Goal: Transaction & Acquisition: Purchase product/service

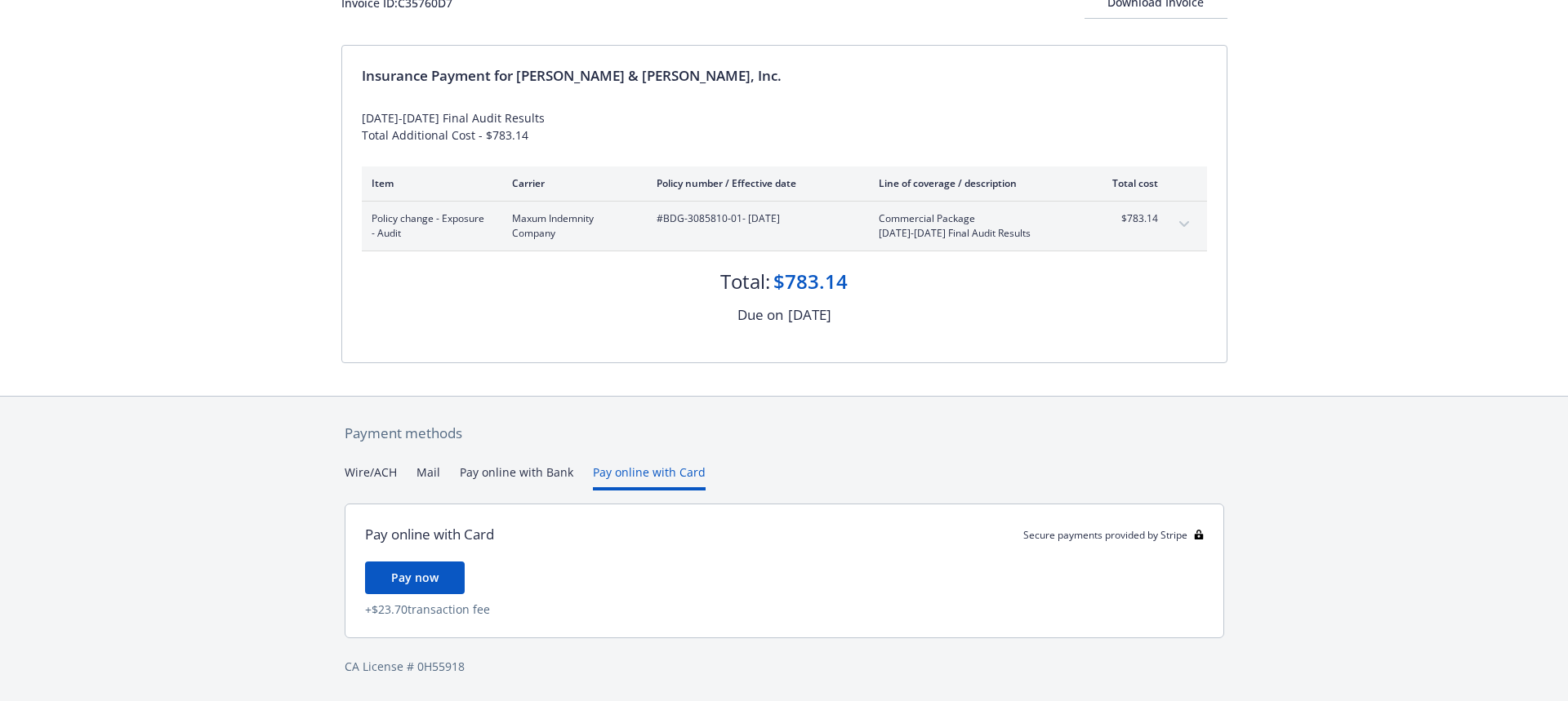
scroll to position [125, 0]
click at [638, 435] on div "Payment methods Wire/ACH Mail Pay online with Bank Pay online with Card Pay onl…" at bounding box center [784, 549] width 886 height 306
click at [415, 572] on span "Pay now" at bounding box center [414, 577] width 47 height 15
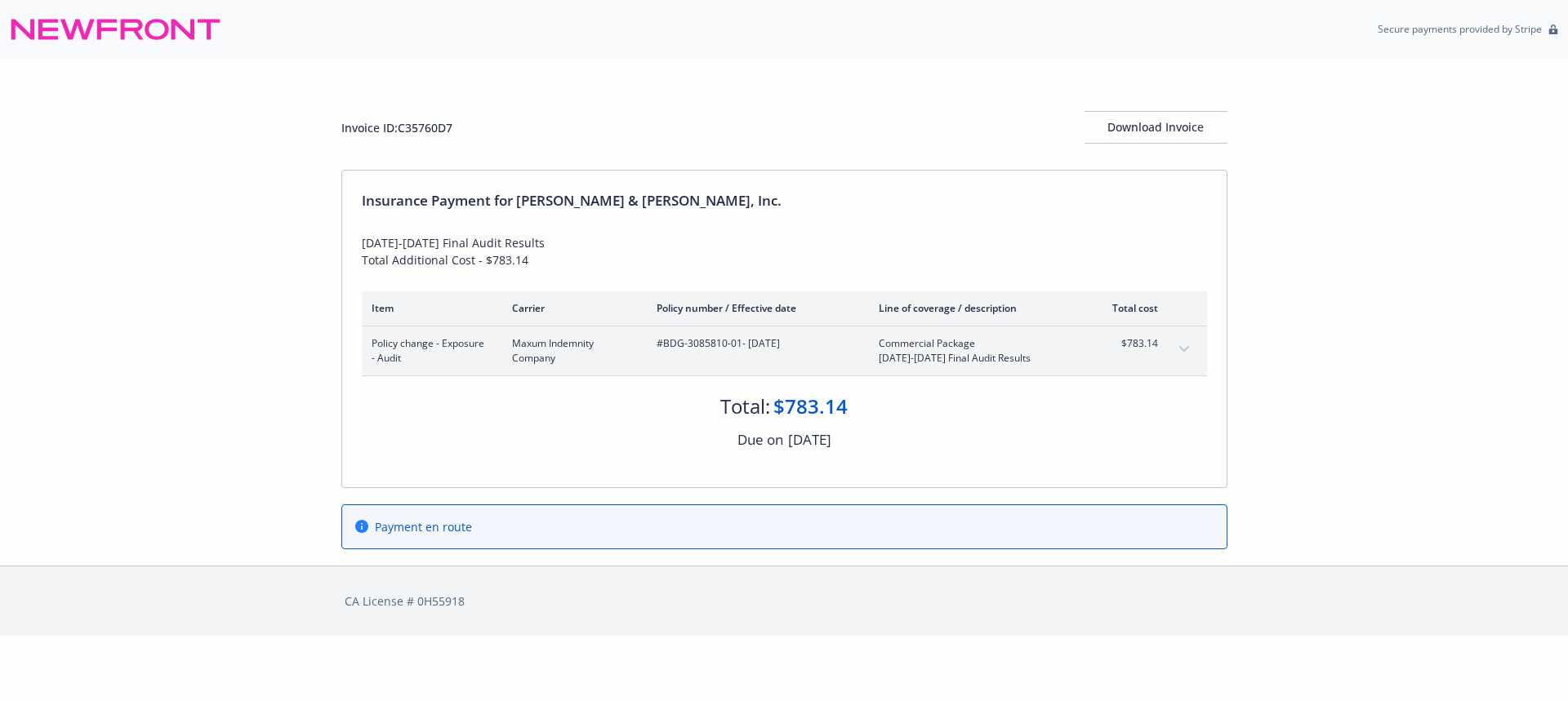
scroll to position [0, 0]
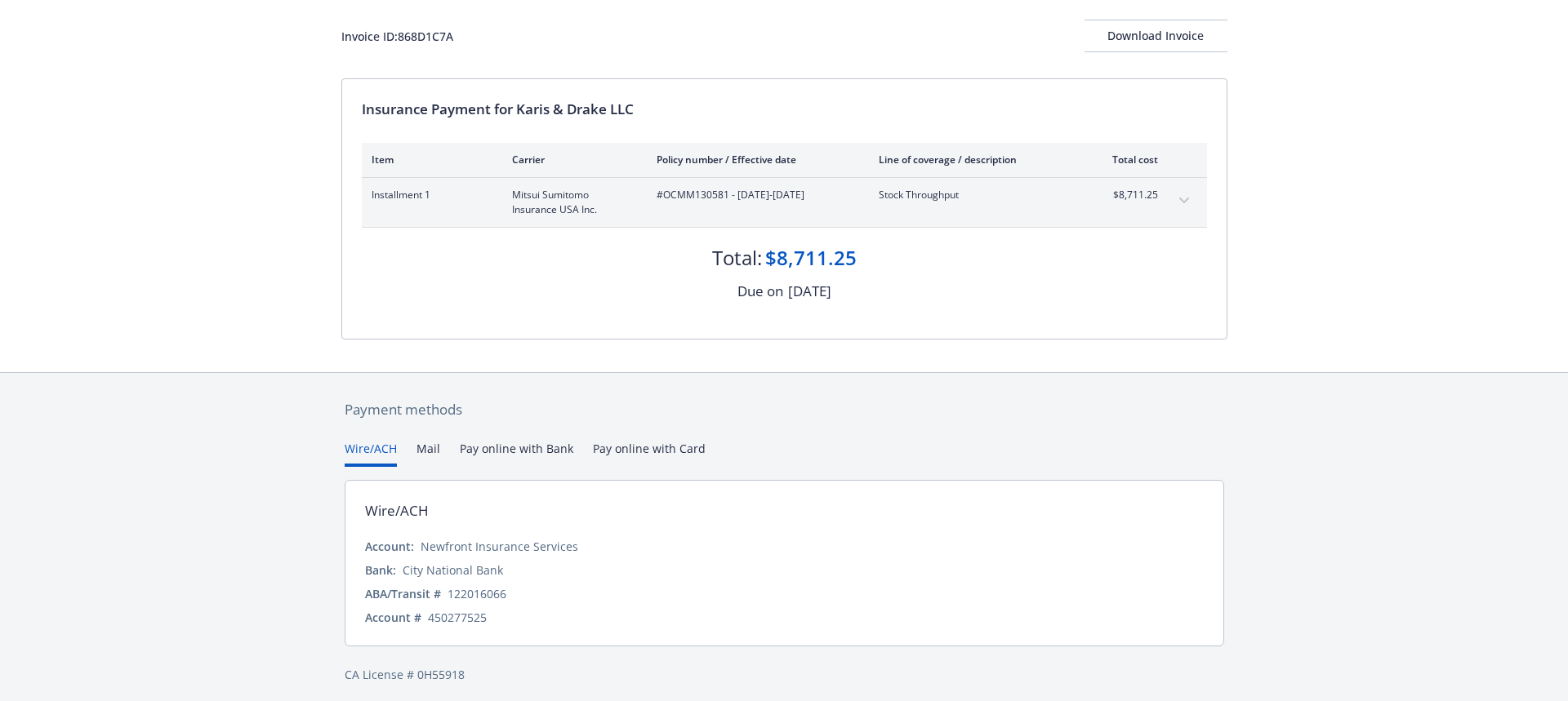
scroll to position [100, 0]
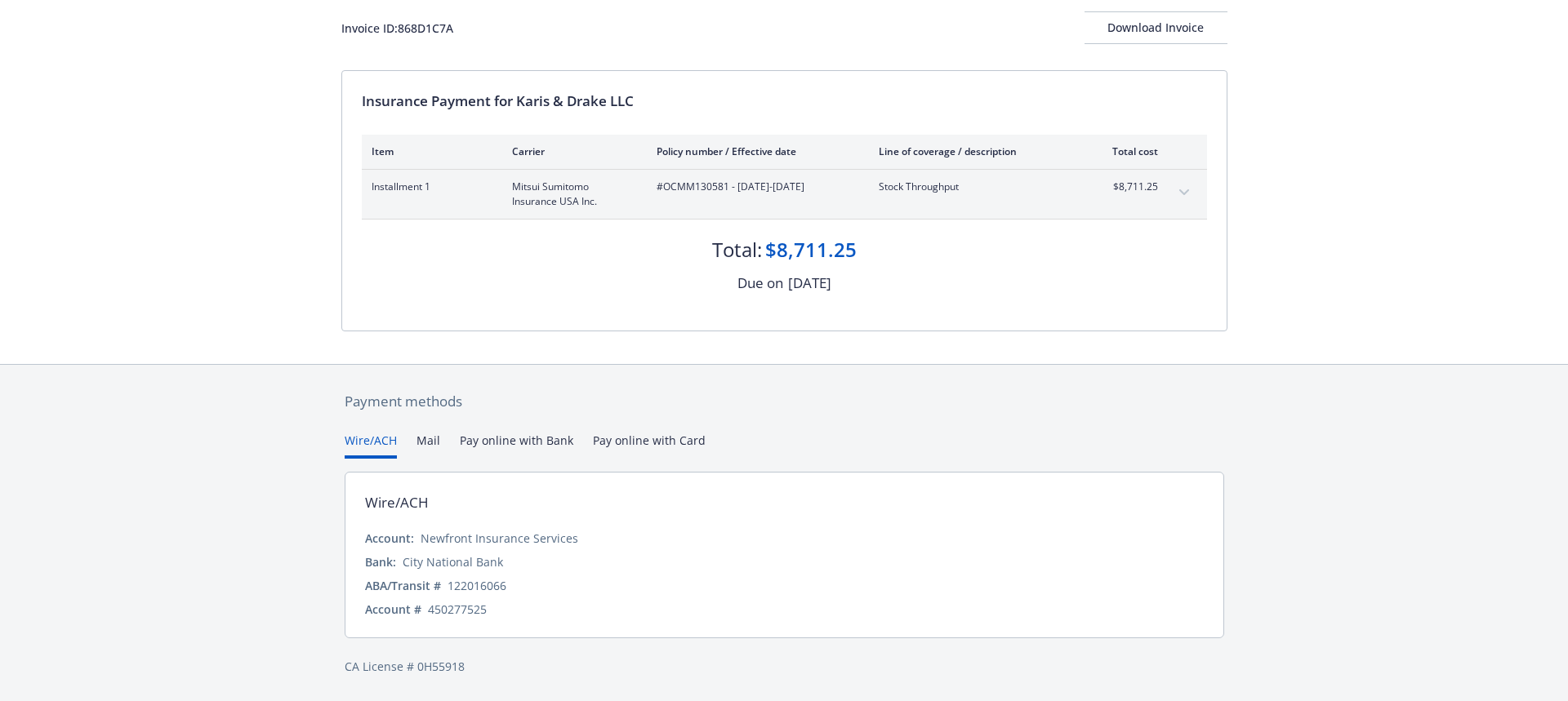
click at [1188, 190] on icon "expand content" at bounding box center [1183, 192] width 9 height 6
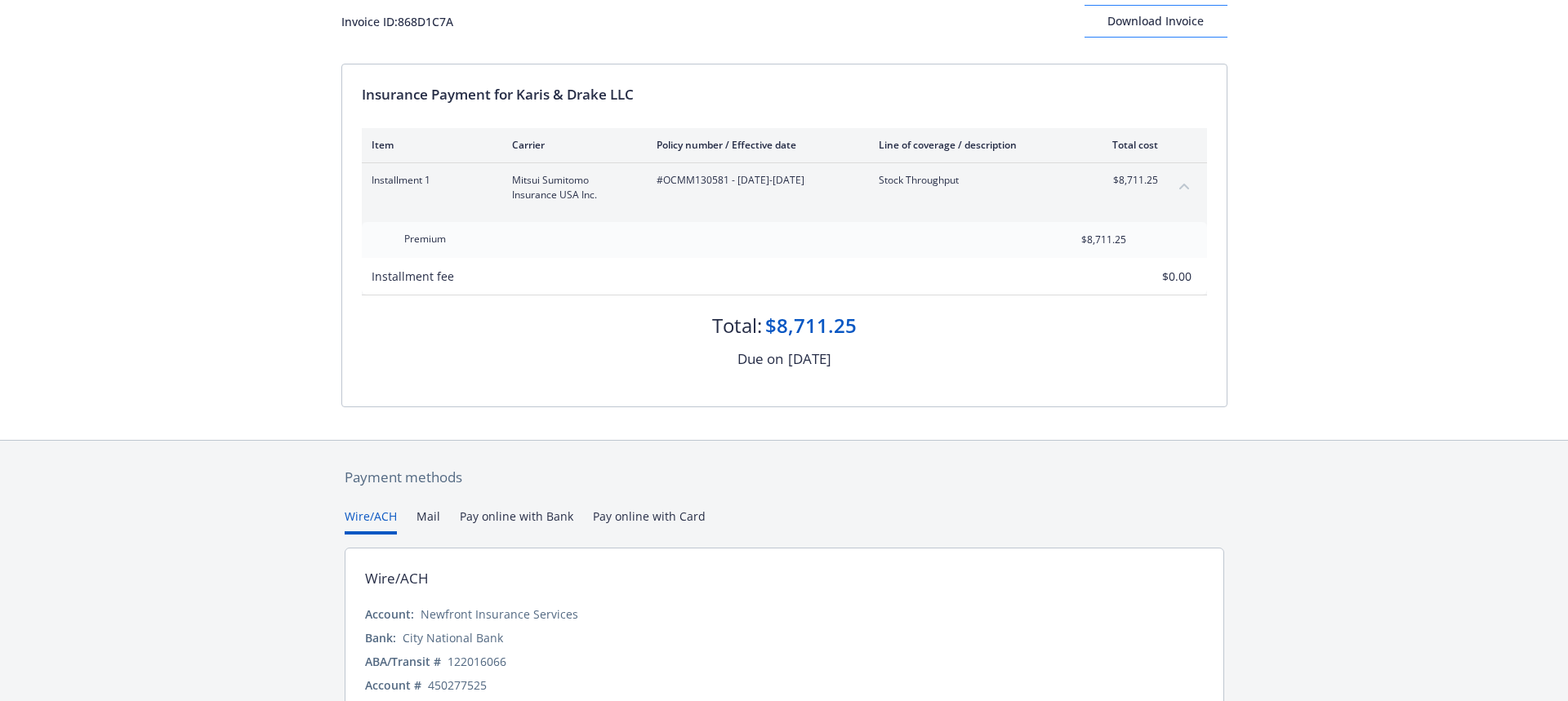
scroll to position [109, 0]
click at [1122, 20] on div "Download Invoice" at bounding box center [1155, 18] width 143 height 31
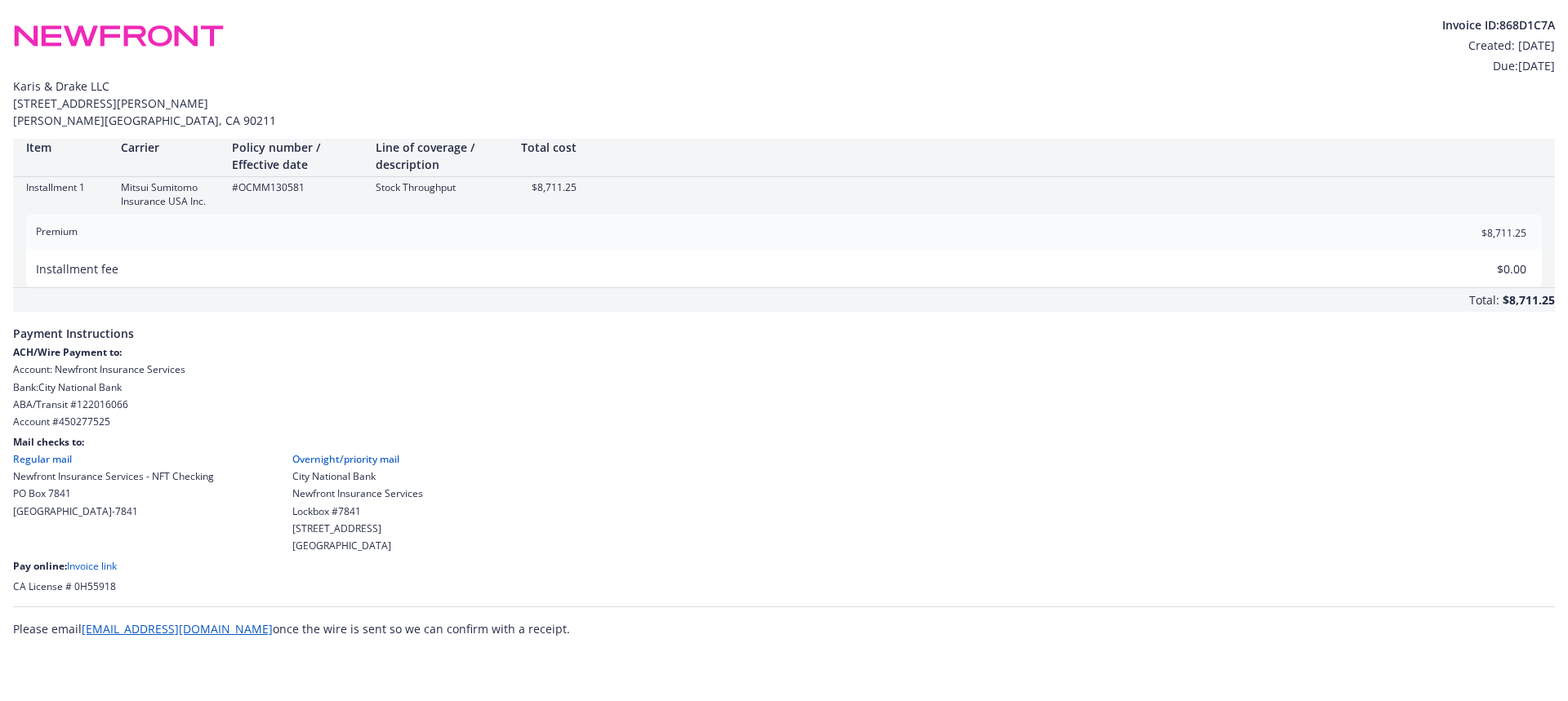
scroll to position [0, 0]
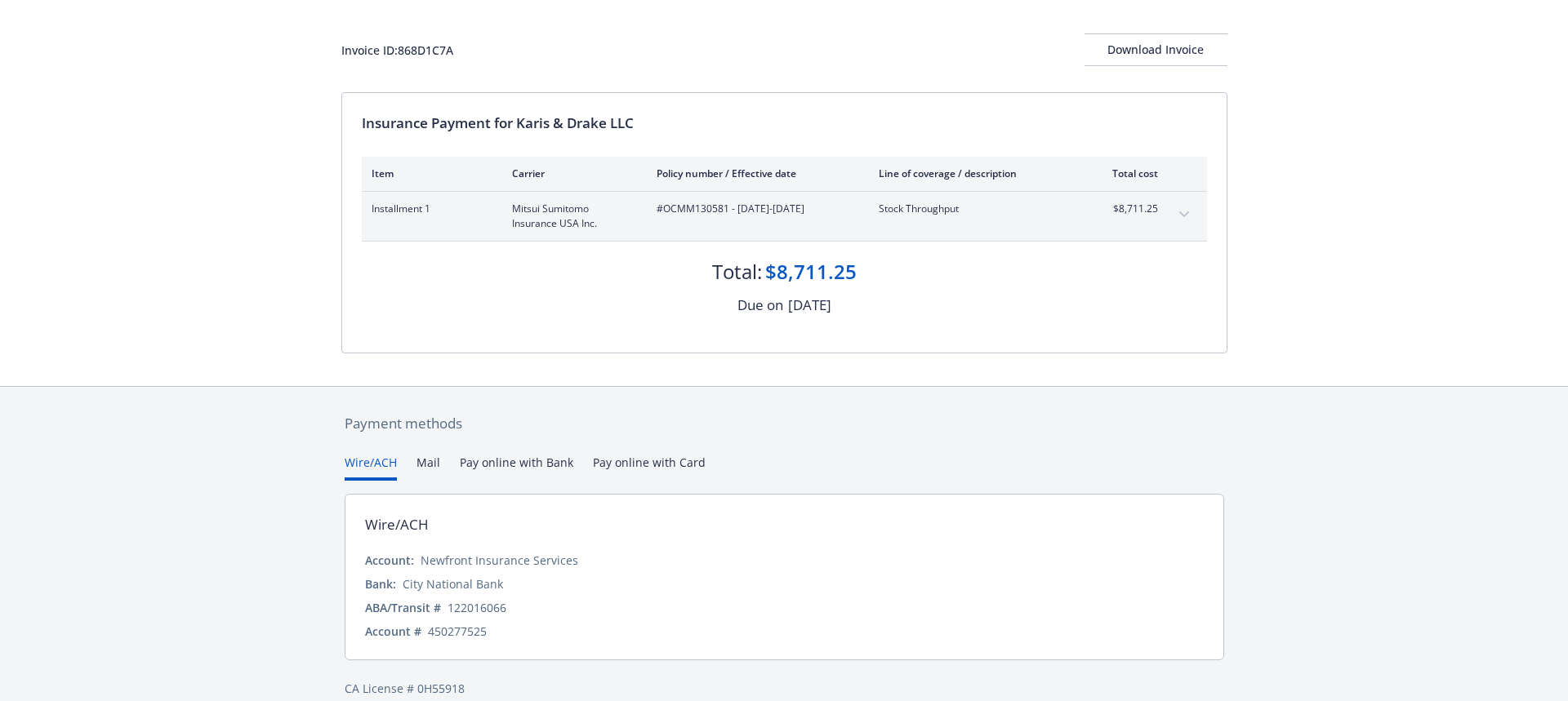
scroll to position [100, 0]
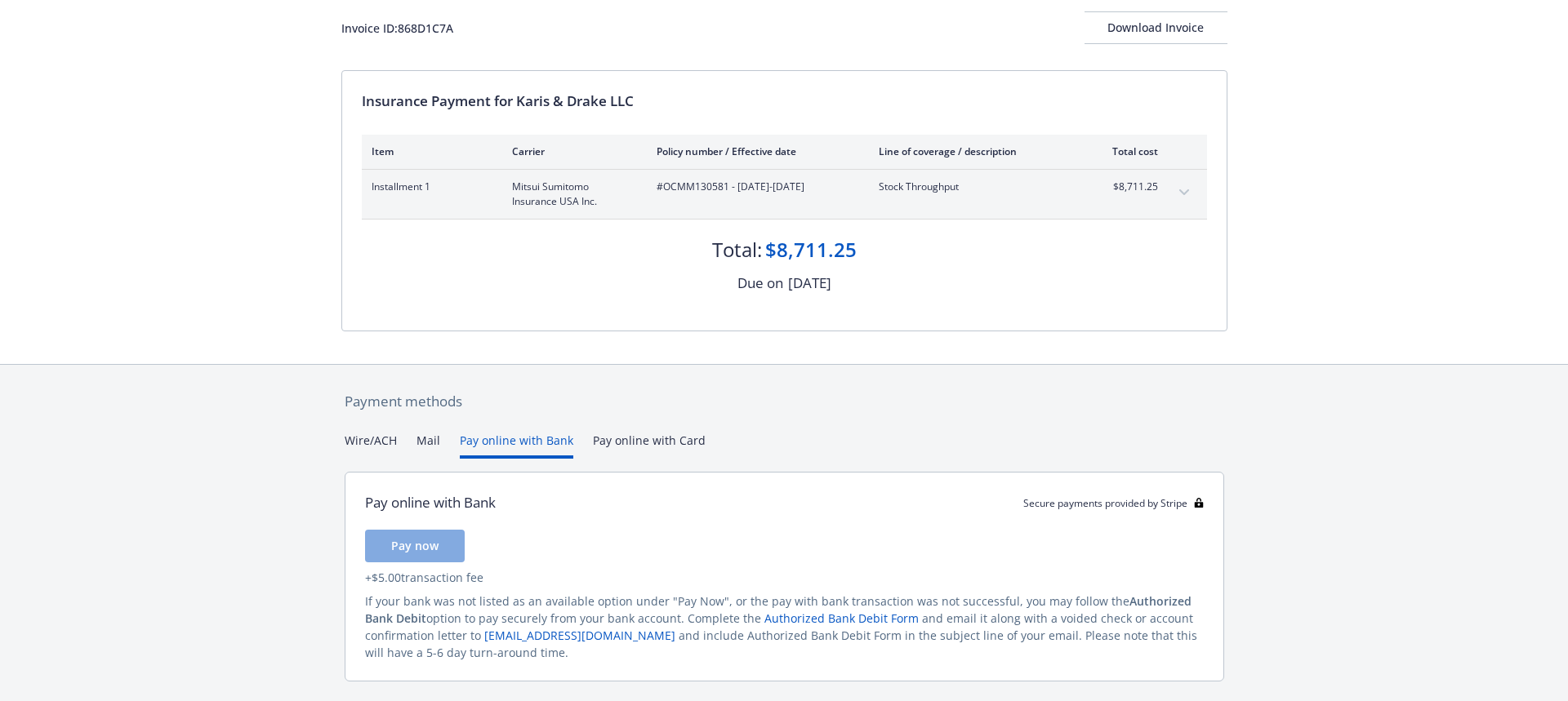
click at [494, 433] on button "Pay online with Bank" at bounding box center [516, 445] width 113 height 27
click at [422, 548] on span "Pay now" at bounding box center [414, 545] width 47 height 15
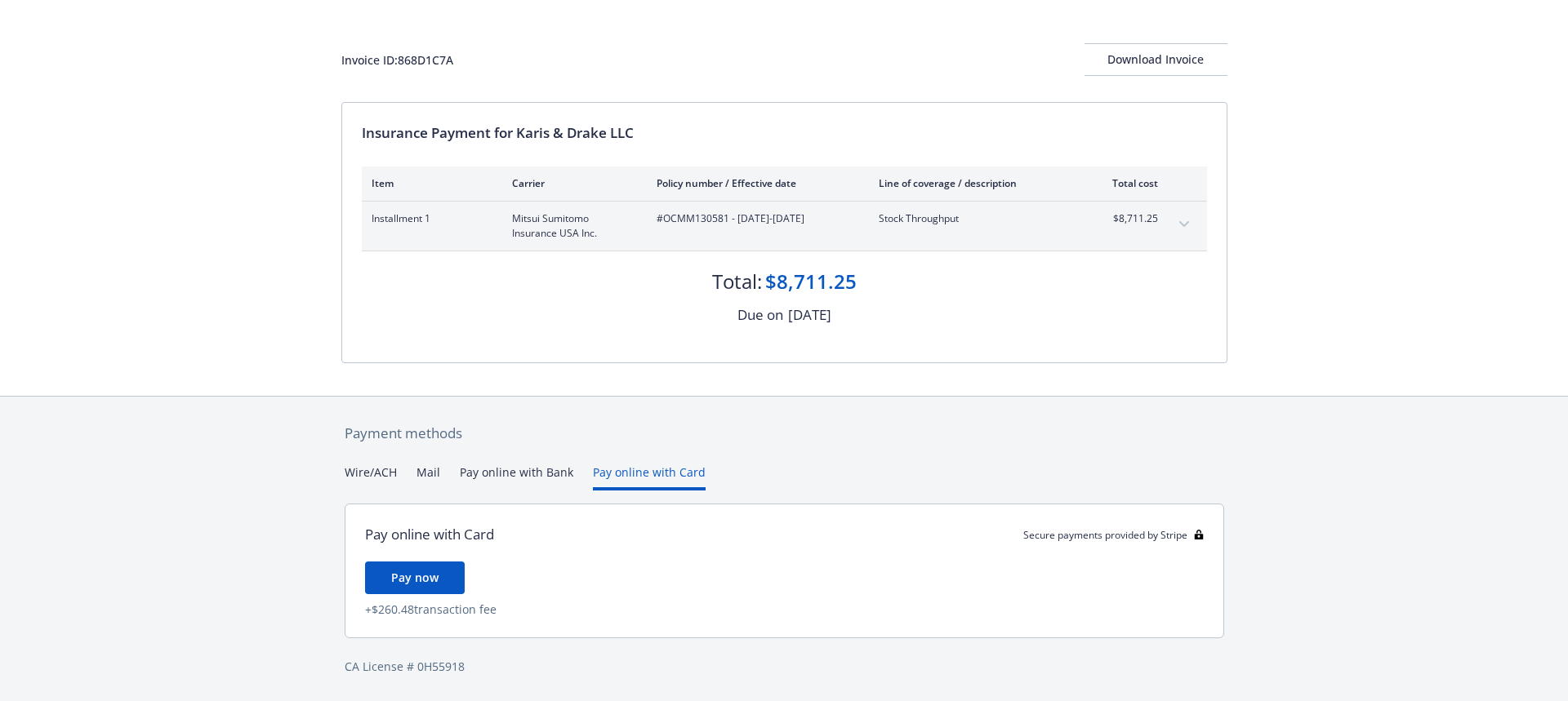
scroll to position [68, 0]
click at [643, 440] on div "Payment methods Wire/ACH Mail Pay online with Bank Pay online with Card Pay onl…" at bounding box center [784, 549] width 886 height 306
click at [643, 474] on button "Pay online with Card" at bounding box center [649, 476] width 112 height 27
click at [659, 476] on button "Pay online with Card" at bounding box center [649, 476] width 112 height 27
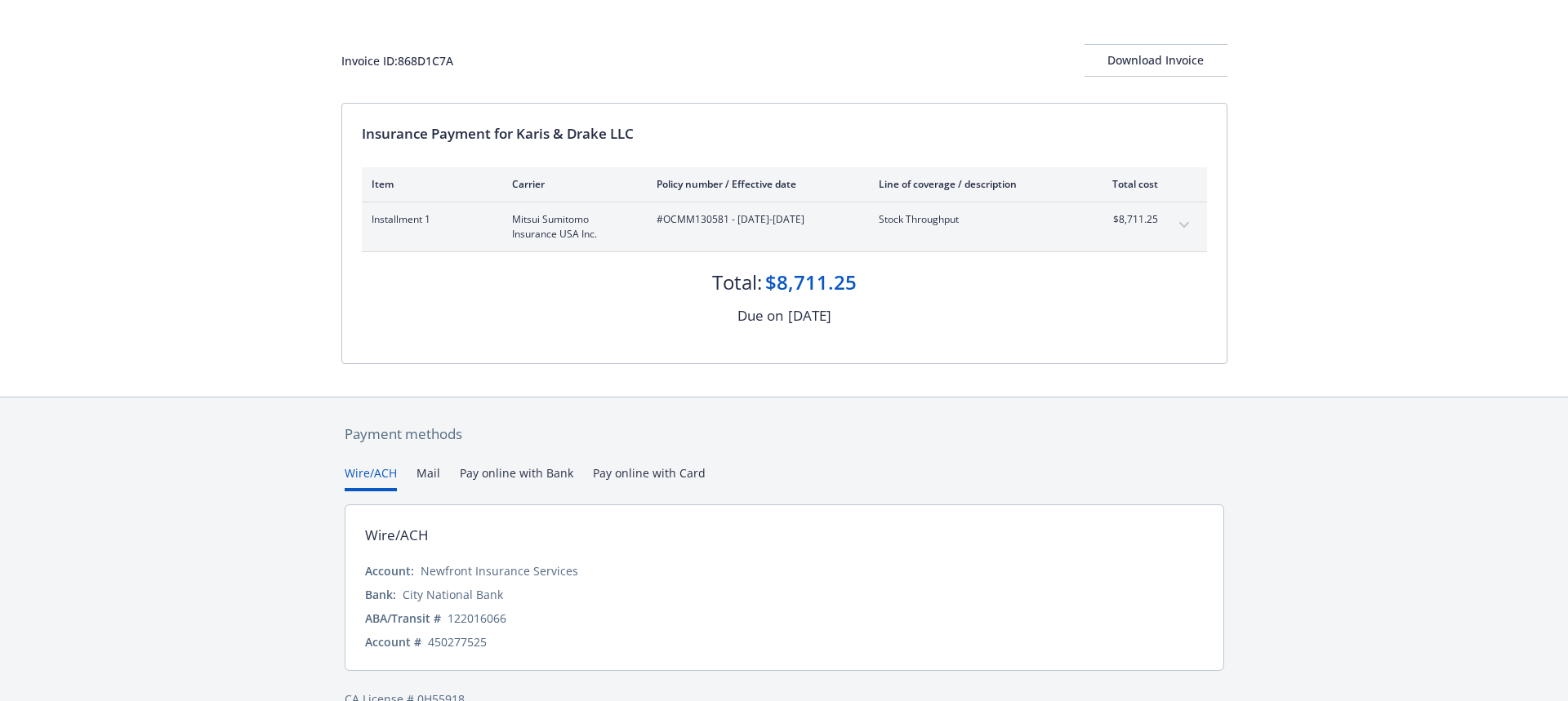
click at [384, 477] on button "Wire/ACH" at bounding box center [370, 477] width 52 height 27
click at [625, 479] on button "Pay online with Card" at bounding box center [649, 477] width 112 height 27
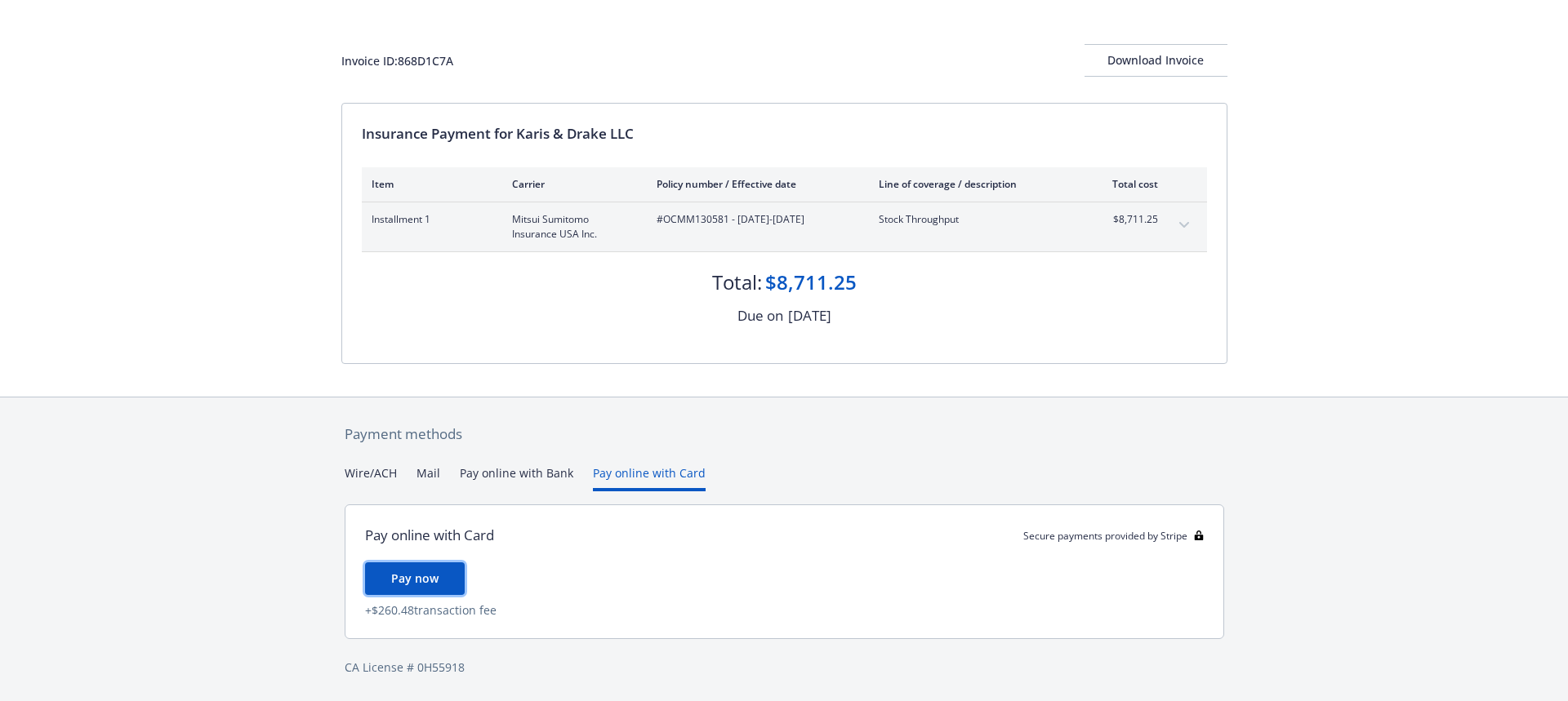
click at [426, 579] on span "Pay now" at bounding box center [414, 578] width 47 height 15
